Goal: Transaction & Acquisition: Book appointment/travel/reservation

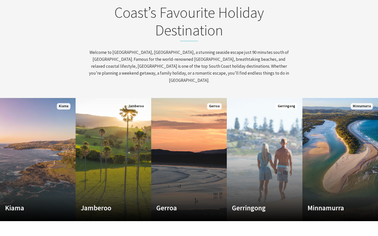
scroll to position [186, 0]
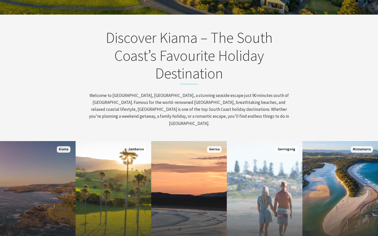
click at [44, 165] on link "Custom Image Used Kiama Where the sea makes a noise Read More Kiama" at bounding box center [38, 202] width 76 height 123
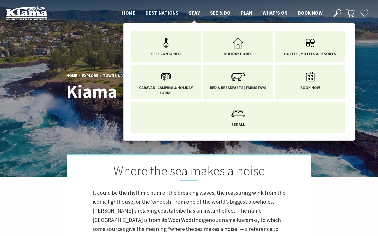
click at [194, 12] on span "Stay" at bounding box center [194, 13] width 11 height 6
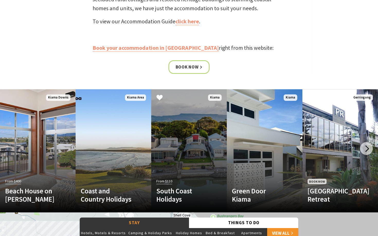
scroll to position [238, 0]
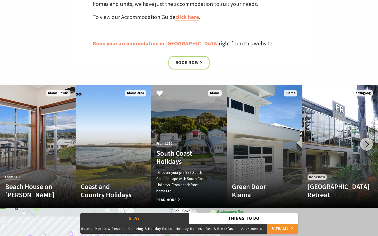
click at [182, 130] on link "Another Image Used From $110 South Coast Holidays Discover your perfect South C…" at bounding box center [189, 146] width 76 height 123
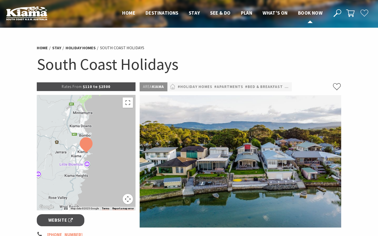
click at [303, 13] on span "Book now" at bounding box center [310, 13] width 24 height 6
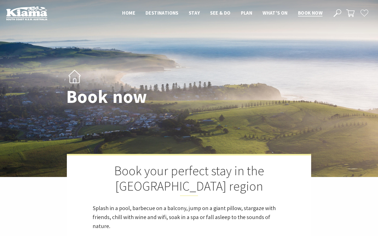
select select "3"
select select "2"
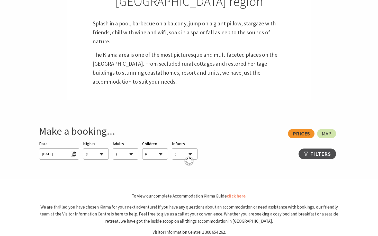
scroll to position [186, 0]
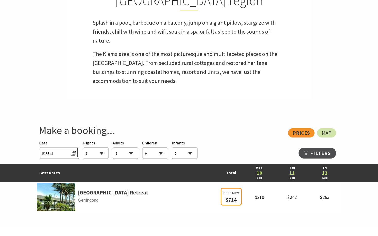
click at [73, 155] on span "Wed 10/09/2025" at bounding box center [59, 152] width 34 height 7
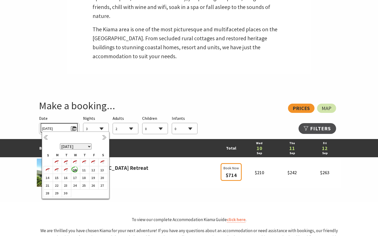
scroll to position [212, 0]
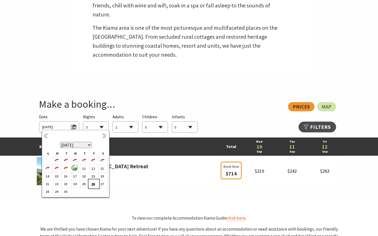
click at [93, 185] on b "26" at bounding box center [92, 184] width 7 height 7
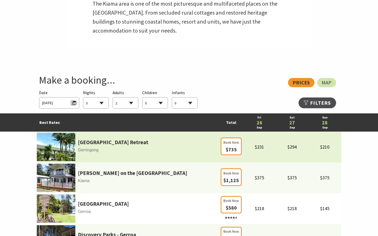
scroll to position [238, 0]
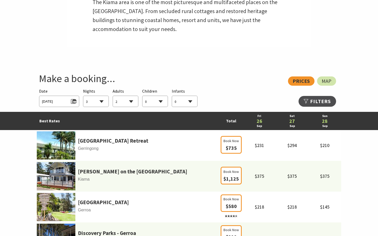
click at [100, 103] on select "1 2 3 4 5 6 7 8 9 10 11 12 13 14 15 16 17 18 19 20 21 22 23 24 25 26 27 28 29 30" at bounding box center [95, 101] width 25 height 11
select select "1"
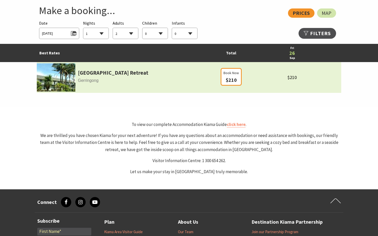
scroll to position [303, 0]
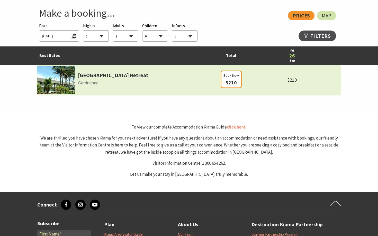
click at [61, 88] on img at bounding box center [56, 80] width 39 height 28
click at [85, 77] on link "Park Ridge Retreat" at bounding box center [113, 75] width 70 height 9
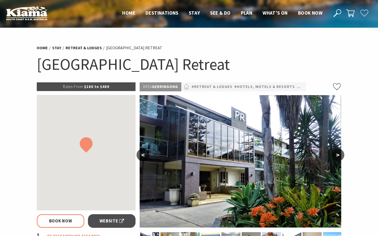
select select "2"
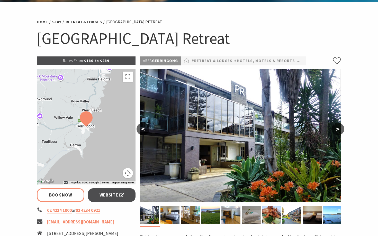
scroll to position [69, 0]
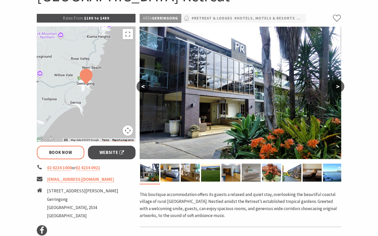
click at [334, 88] on button ">" at bounding box center [337, 86] width 13 height 12
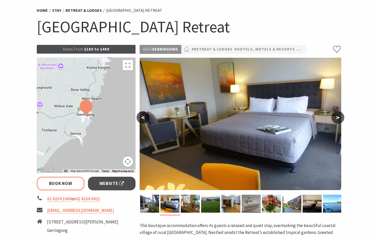
scroll to position [37, 0]
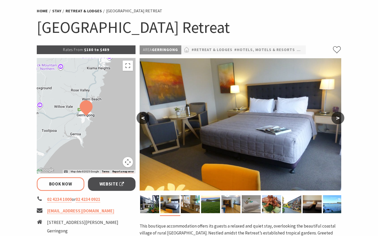
click at [337, 114] on button ">" at bounding box center [337, 118] width 13 height 12
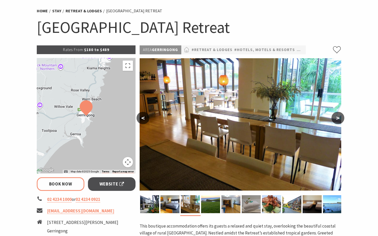
click at [336, 120] on button ">" at bounding box center [337, 118] width 13 height 12
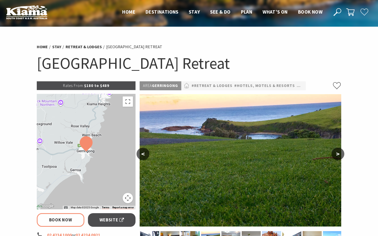
scroll to position [0, 0]
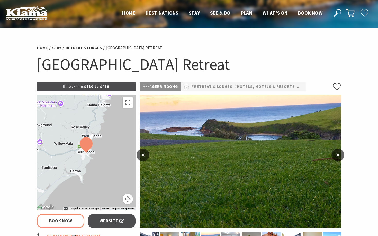
click at [334, 156] on button ">" at bounding box center [337, 155] width 13 height 12
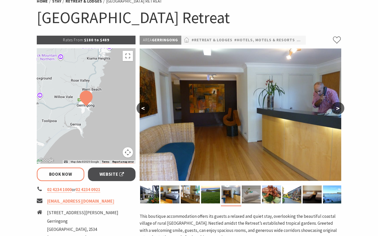
scroll to position [47, 0]
click at [339, 107] on button ">" at bounding box center [337, 108] width 13 height 12
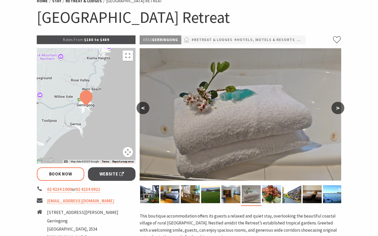
click at [339, 107] on button ">" at bounding box center [337, 108] width 13 height 12
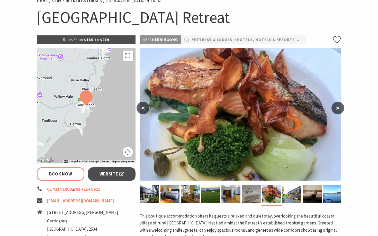
click at [337, 108] on button ">" at bounding box center [337, 108] width 13 height 12
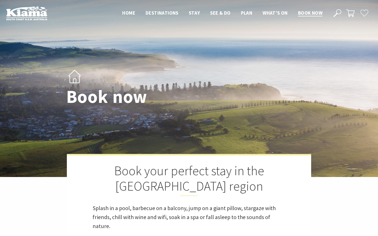
select select "2"
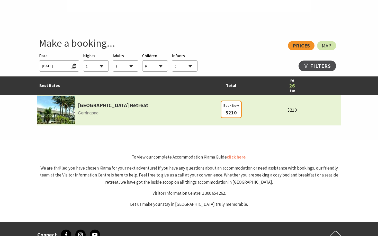
scroll to position [268, 0]
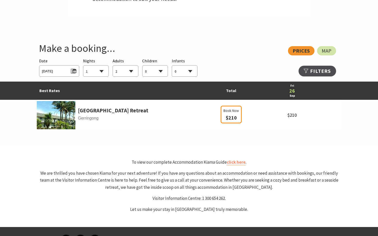
click at [78, 69] on span "[DATE]" at bounding box center [59, 70] width 40 height 11
click at [75, 71] on span "Fri 26/09/2025" at bounding box center [59, 70] width 34 height 7
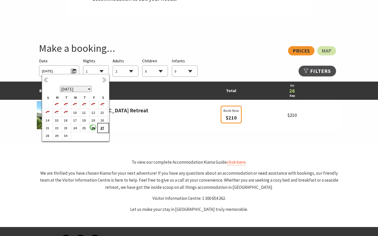
click at [101, 127] on b "27" at bounding box center [101, 128] width 7 height 7
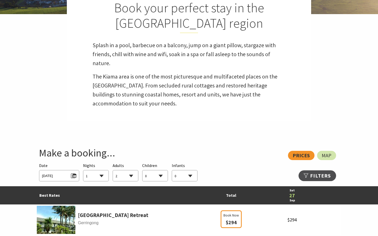
scroll to position [192, 0]
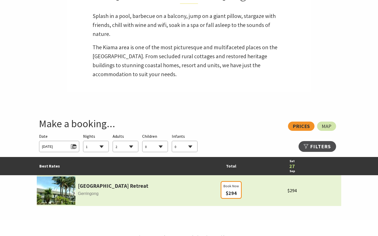
click at [54, 193] on img at bounding box center [56, 191] width 39 height 28
click at [82, 188] on link "[GEOGRAPHIC_DATA] Retreat" at bounding box center [113, 186] width 70 height 9
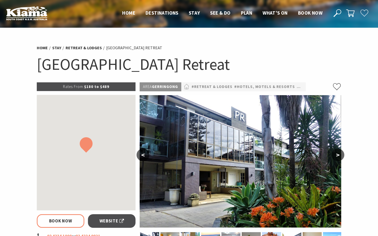
select select "2"
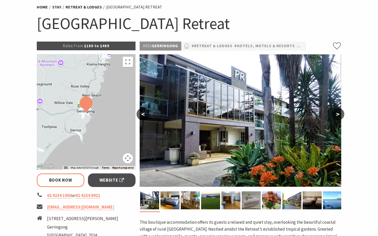
scroll to position [48, 0]
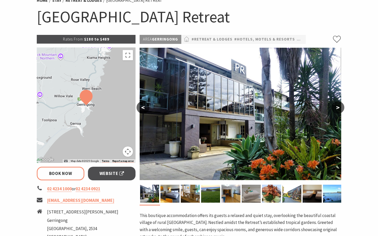
click at [336, 109] on button ">" at bounding box center [337, 107] width 13 height 12
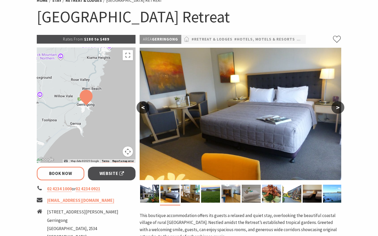
click at [336, 109] on button ">" at bounding box center [337, 107] width 13 height 12
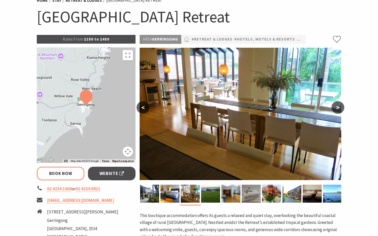
click at [336, 109] on button ">" at bounding box center [337, 107] width 13 height 12
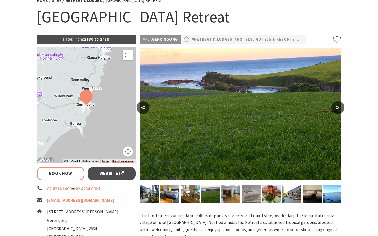
click at [336, 109] on button ">" at bounding box center [337, 107] width 13 height 12
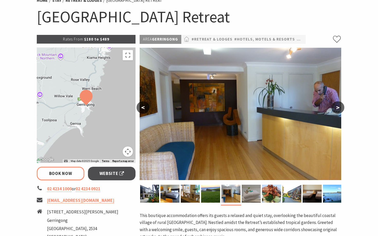
click at [336, 109] on button ">" at bounding box center [337, 107] width 13 height 12
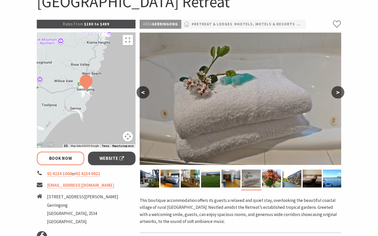
scroll to position [64, 0]
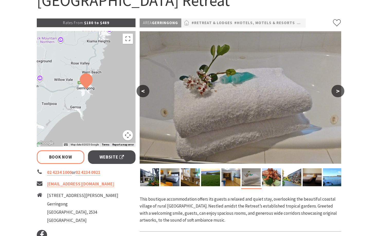
click at [339, 92] on button ">" at bounding box center [337, 91] width 13 height 12
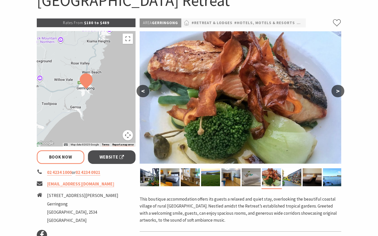
click at [338, 91] on button ">" at bounding box center [337, 91] width 13 height 12
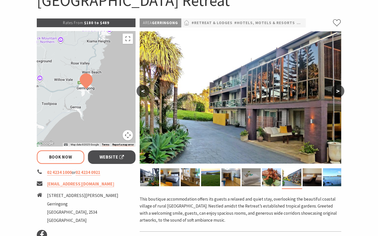
click at [338, 91] on button ">" at bounding box center [337, 91] width 13 height 12
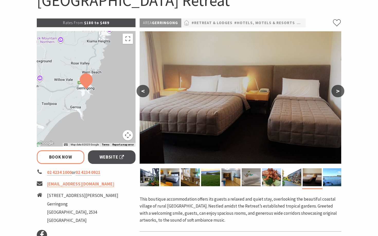
click at [338, 91] on button ">" at bounding box center [337, 91] width 13 height 12
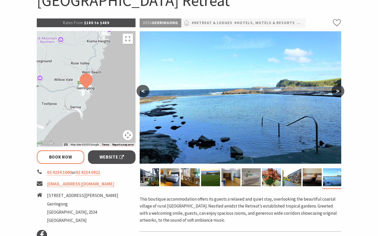
click at [338, 91] on button ">" at bounding box center [337, 91] width 13 height 12
click at [337, 91] on button ">" at bounding box center [337, 91] width 13 height 12
click at [145, 93] on button "<" at bounding box center [142, 91] width 13 height 12
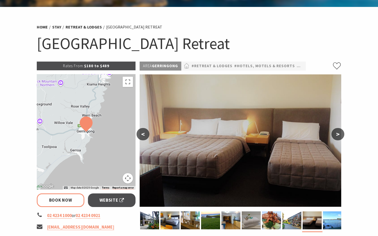
scroll to position [36, 0]
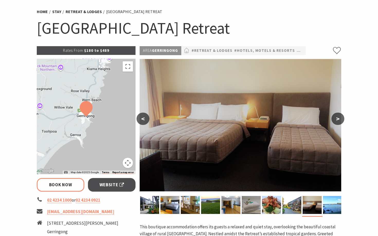
click at [337, 120] on button ">" at bounding box center [337, 119] width 13 height 12
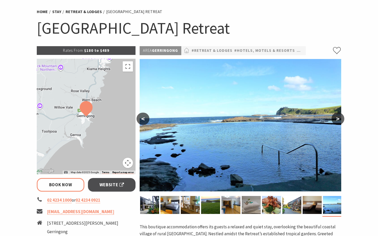
click at [337, 120] on button ">" at bounding box center [337, 119] width 13 height 12
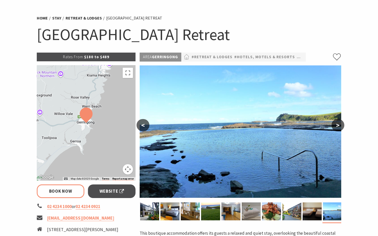
scroll to position [0, 0]
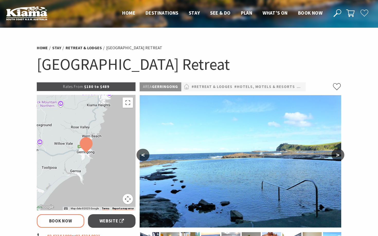
click at [143, 156] on button "<" at bounding box center [142, 155] width 13 height 12
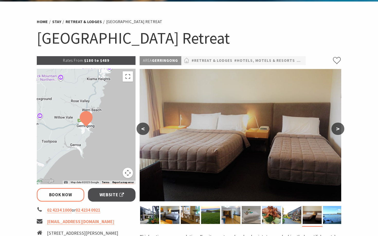
scroll to position [26, 0]
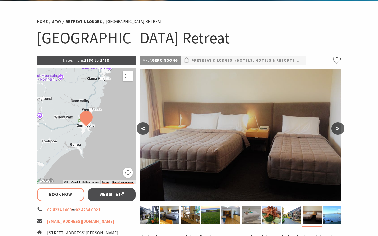
click at [141, 129] on button "<" at bounding box center [142, 129] width 13 height 12
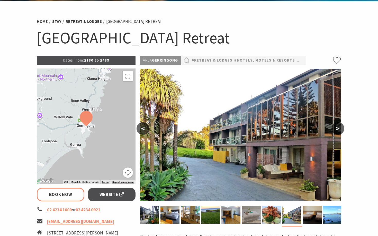
click at [141, 129] on button "<" at bounding box center [142, 129] width 13 height 12
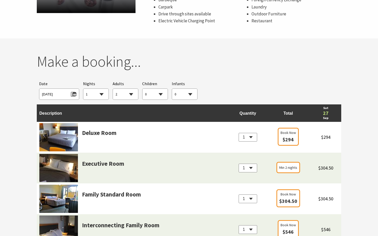
scroll to position [405, 0]
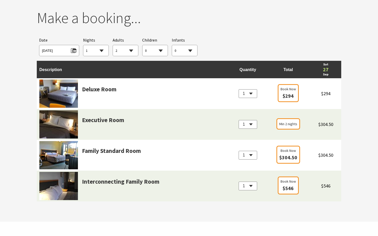
click at [250, 94] on select "1" at bounding box center [247, 93] width 18 height 9
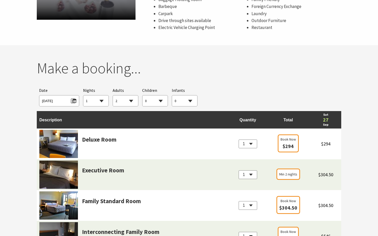
scroll to position [316, 0]
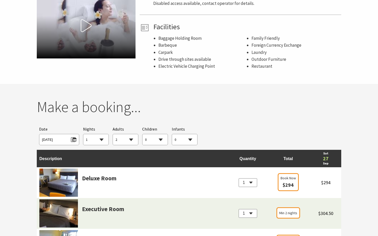
click at [97, 136] on select "1 2 3 4 5 6 7 8 9 10 11 12 13 14 15 16 17 18 19 20 21 22 23 24 25 26 27 28 29 30" at bounding box center [95, 139] width 25 height 11
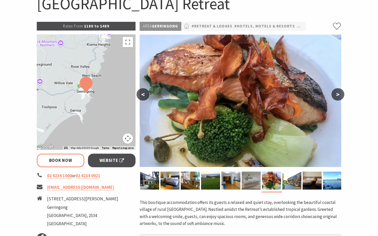
scroll to position [101, 0]
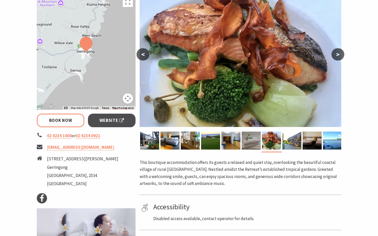
click at [338, 54] on button ">" at bounding box center [337, 54] width 13 height 12
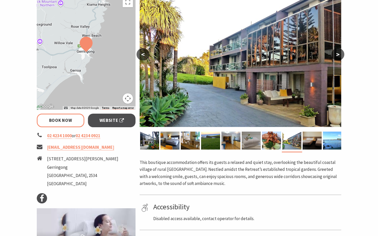
click at [338, 54] on button ">" at bounding box center [337, 54] width 13 height 12
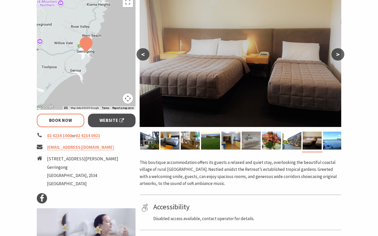
click at [338, 54] on button ">" at bounding box center [337, 54] width 13 height 12
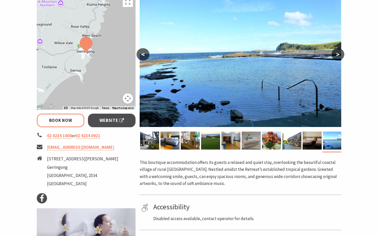
click at [338, 54] on button ">" at bounding box center [337, 54] width 13 height 12
click at [337, 54] on button ">" at bounding box center [337, 54] width 13 height 12
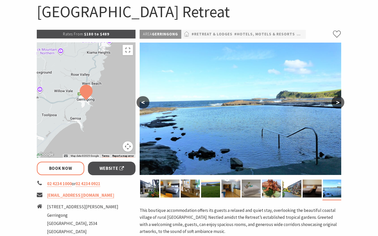
scroll to position [54, 0]
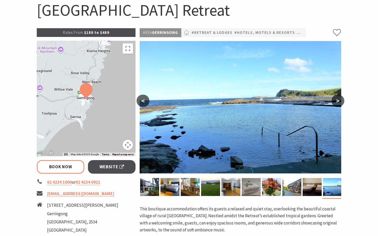
click at [335, 100] on button ">" at bounding box center [337, 101] width 13 height 12
click at [142, 101] on button "<" at bounding box center [142, 101] width 13 height 12
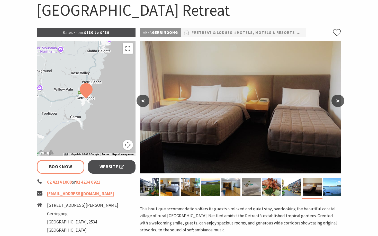
click at [142, 101] on button "<" at bounding box center [142, 101] width 13 height 12
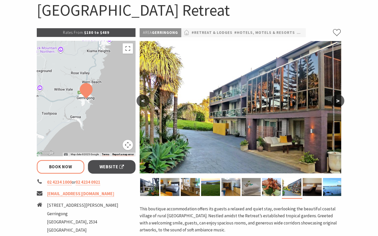
click at [142, 101] on button "<" at bounding box center [142, 101] width 13 height 12
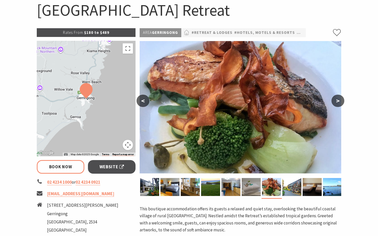
click at [142, 101] on button "<" at bounding box center [142, 101] width 13 height 12
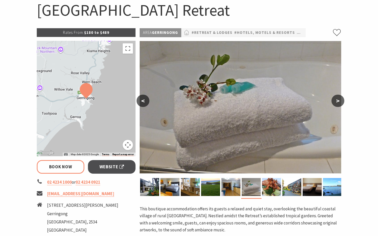
click at [142, 101] on button "<" at bounding box center [142, 101] width 13 height 12
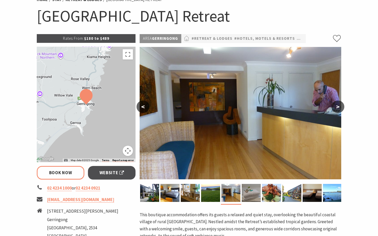
scroll to position [58, 0]
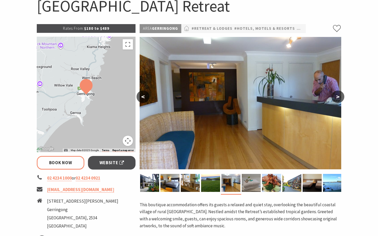
click at [338, 96] on button ">" at bounding box center [337, 97] width 13 height 12
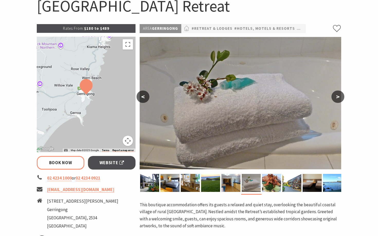
click at [338, 96] on button ">" at bounding box center [337, 97] width 13 height 12
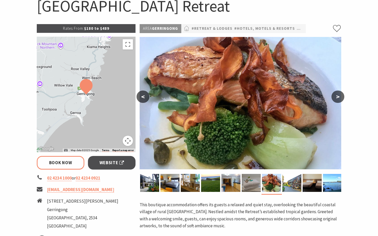
click at [142, 100] on button "<" at bounding box center [142, 97] width 13 height 12
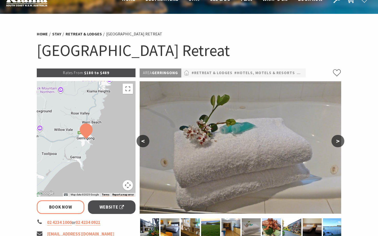
scroll to position [0, 0]
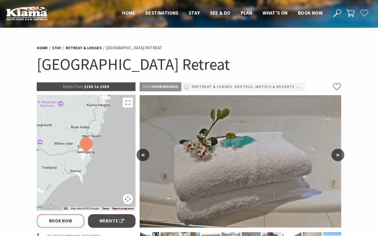
click at [338, 154] on button ">" at bounding box center [337, 155] width 13 height 12
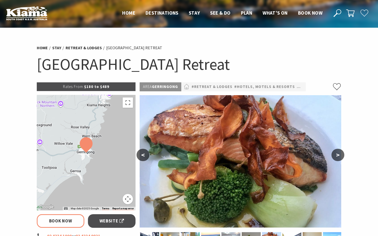
click at [142, 157] on button "<" at bounding box center [142, 155] width 13 height 12
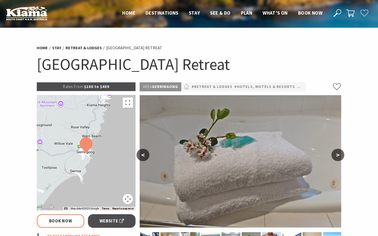
click at [146, 156] on button "<" at bounding box center [142, 155] width 13 height 12
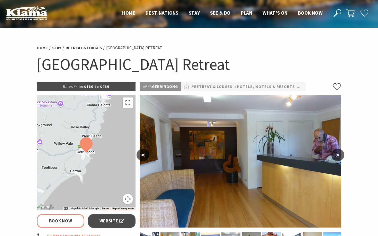
click at [146, 156] on button "<" at bounding box center [142, 155] width 13 height 12
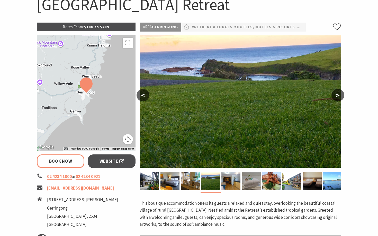
scroll to position [65, 0]
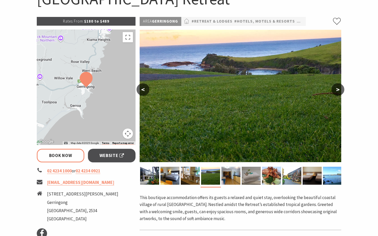
click at [339, 91] on button ">" at bounding box center [337, 89] width 13 height 12
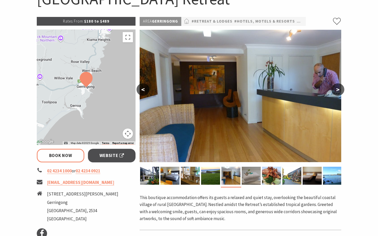
click at [339, 90] on button ">" at bounding box center [337, 89] width 13 height 12
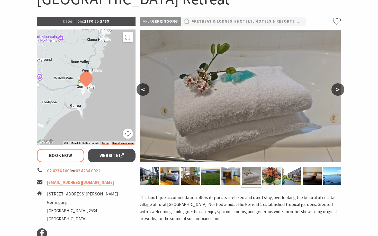
click at [339, 90] on button ">" at bounding box center [337, 89] width 13 height 12
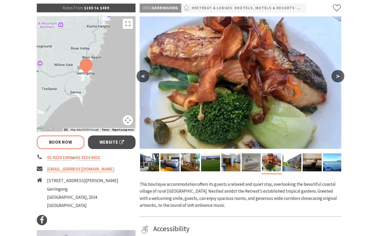
scroll to position [68, 0]
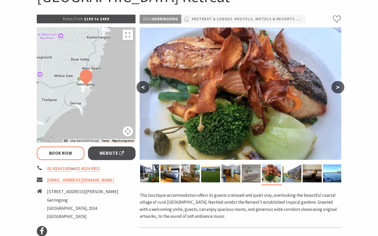
click at [336, 88] on button ">" at bounding box center [337, 87] width 13 height 12
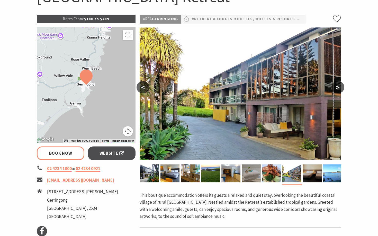
click at [336, 88] on button ">" at bounding box center [337, 87] width 13 height 12
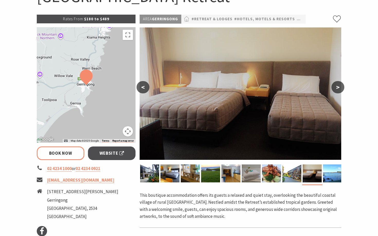
click at [336, 88] on button ">" at bounding box center [337, 87] width 13 height 12
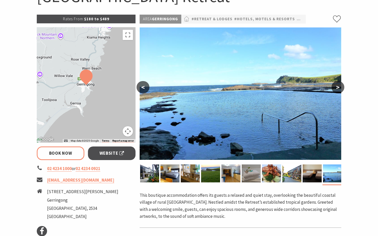
click at [336, 88] on button ">" at bounding box center [337, 87] width 13 height 12
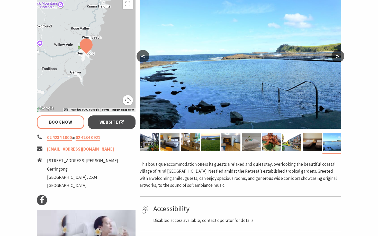
scroll to position [90, 0]
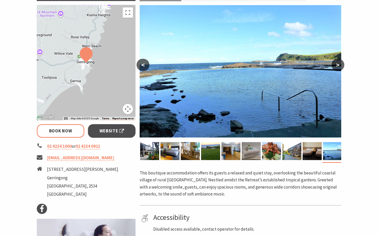
click at [336, 67] on button ">" at bounding box center [337, 65] width 13 height 12
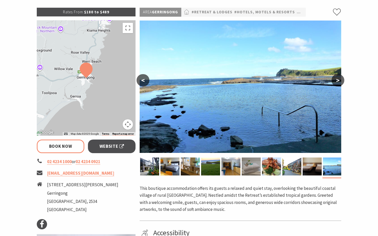
scroll to position [68, 0]
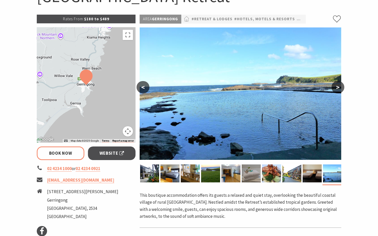
click at [340, 88] on button ">" at bounding box center [337, 87] width 13 height 12
click at [336, 86] on button ">" at bounding box center [337, 87] width 13 height 12
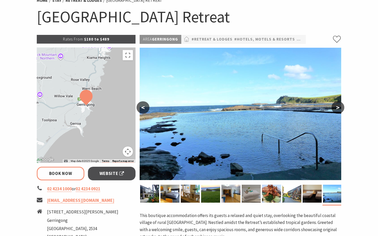
scroll to position [38, 0]
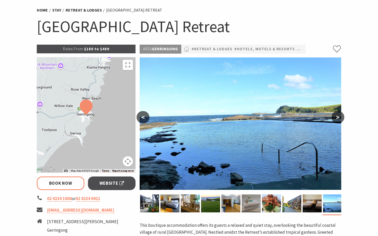
click at [337, 118] on button ">" at bounding box center [337, 117] width 13 height 12
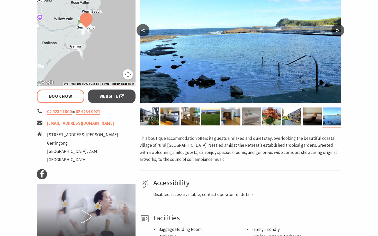
scroll to position [0, 0]
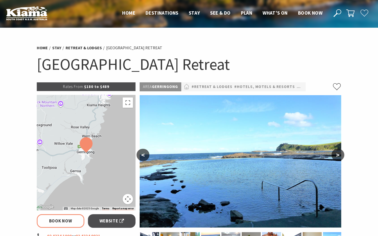
click at [146, 155] on button "<" at bounding box center [142, 155] width 13 height 12
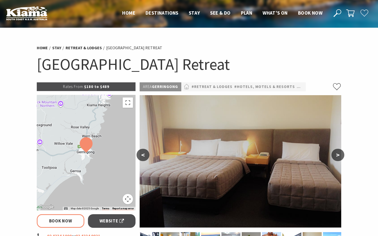
click at [146, 155] on button "<" at bounding box center [142, 155] width 13 height 12
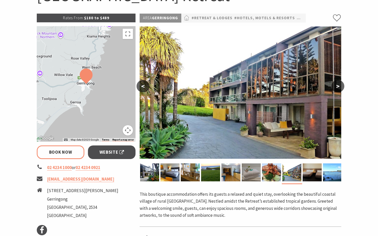
scroll to position [78, 0]
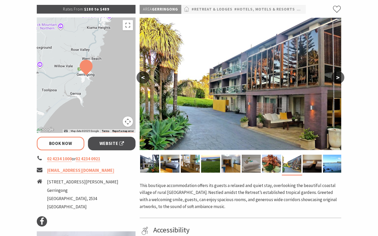
click at [337, 79] on button ">" at bounding box center [337, 77] width 13 height 12
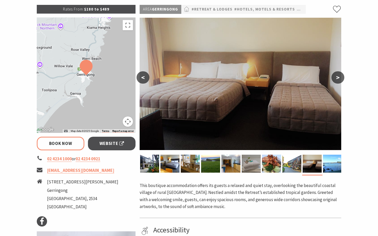
click at [337, 79] on button ">" at bounding box center [337, 77] width 13 height 12
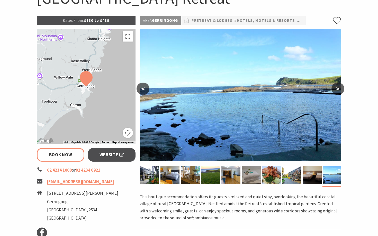
scroll to position [65, 0]
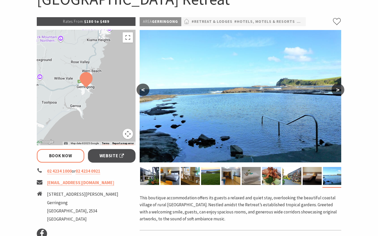
click at [337, 90] on button ">" at bounding box center [337, 90] width 13 height 12
click at [336, 90] on button ">" at bounding box center [337, 90] width 13 height 12
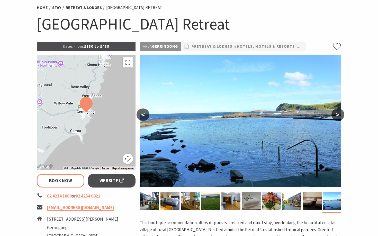
scroll to position [101, 0]
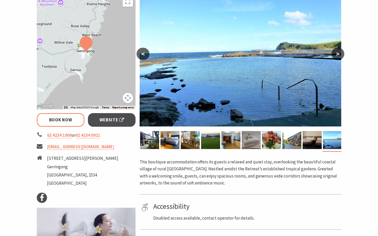
click at [338, 57] on button ">" at bounding box center [337, 54] width 13 height 12
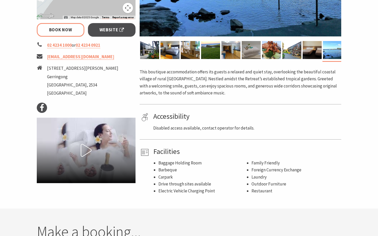
scroll to position [0, 0]
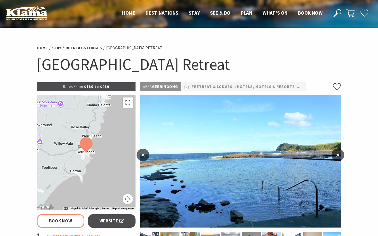
click at [143, 157] on button "<" at bounding box center [142, 155] width 13 height 12
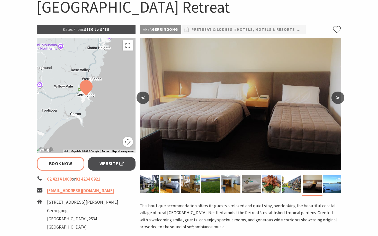
scroll to position [62, 0]
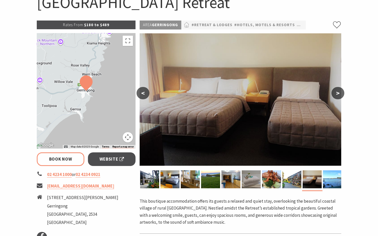
click at [145, 93] on button "<" at bounding box center [142, 93] width 13 height 12
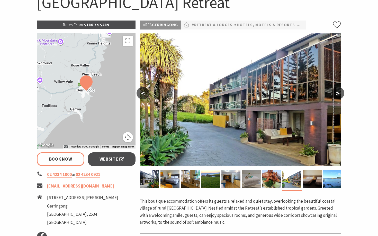
click at [145, 93] on button "<" at bounding box center [142, 93] width 13 height 12
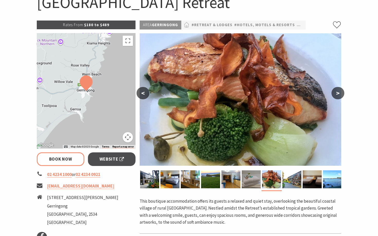
click at [145, 93] on button "<" at bounding box center [142, 93] width 13 height 12
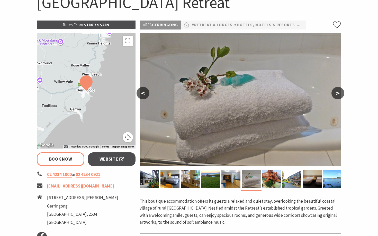
click at [145, 93] on button "<" at bounding box center [142, 93] width 13 height 12
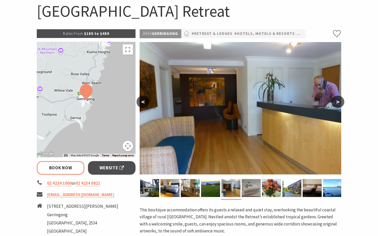
scroll to position [0, 0]
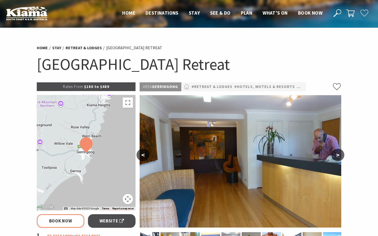
select select "2"
